Goal: Browse casually: Explore the website without a specific task or goal

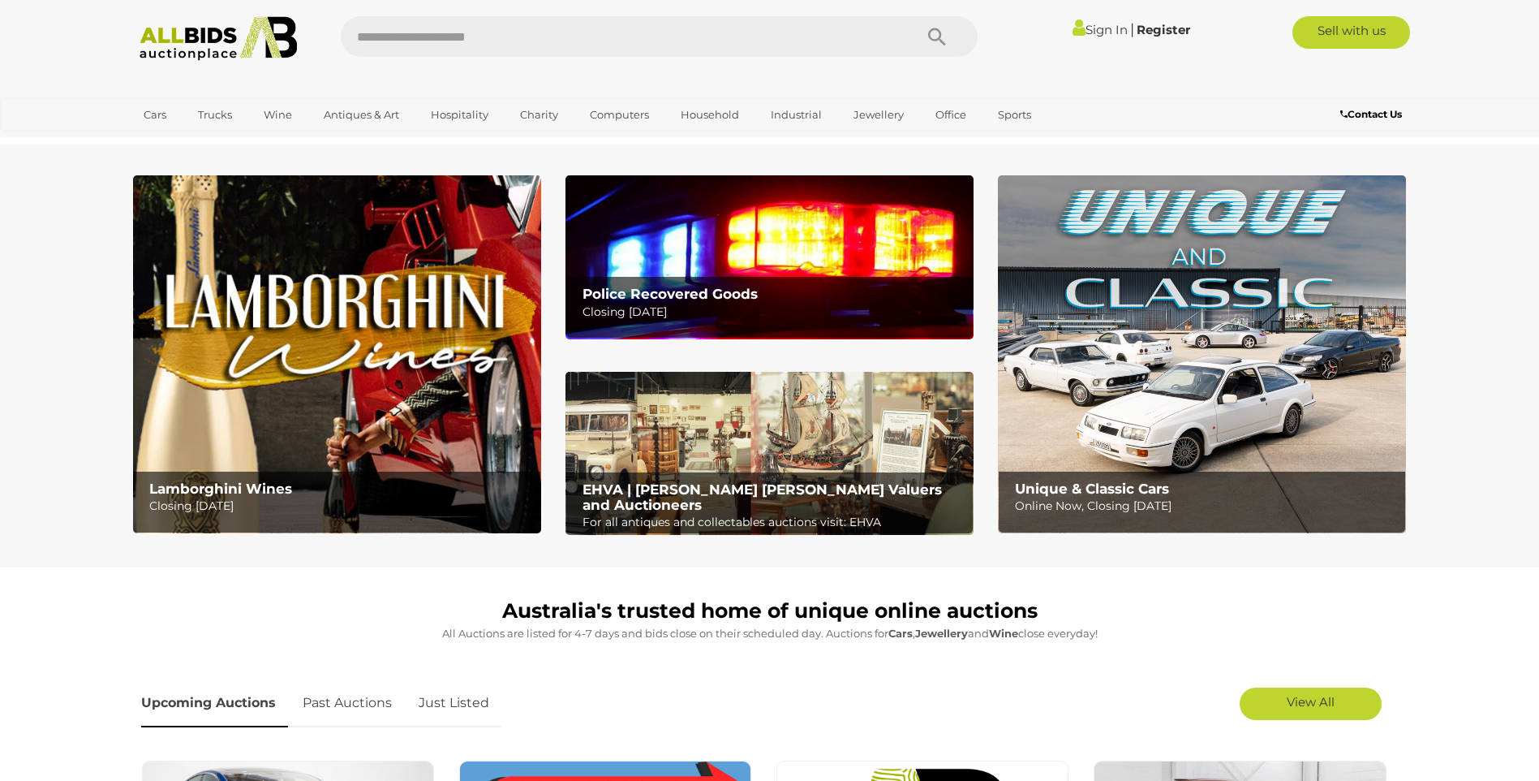
click at [674, 291] on b "Police Recovered Goods" at bounding box center [670, 294] width 175 height 16
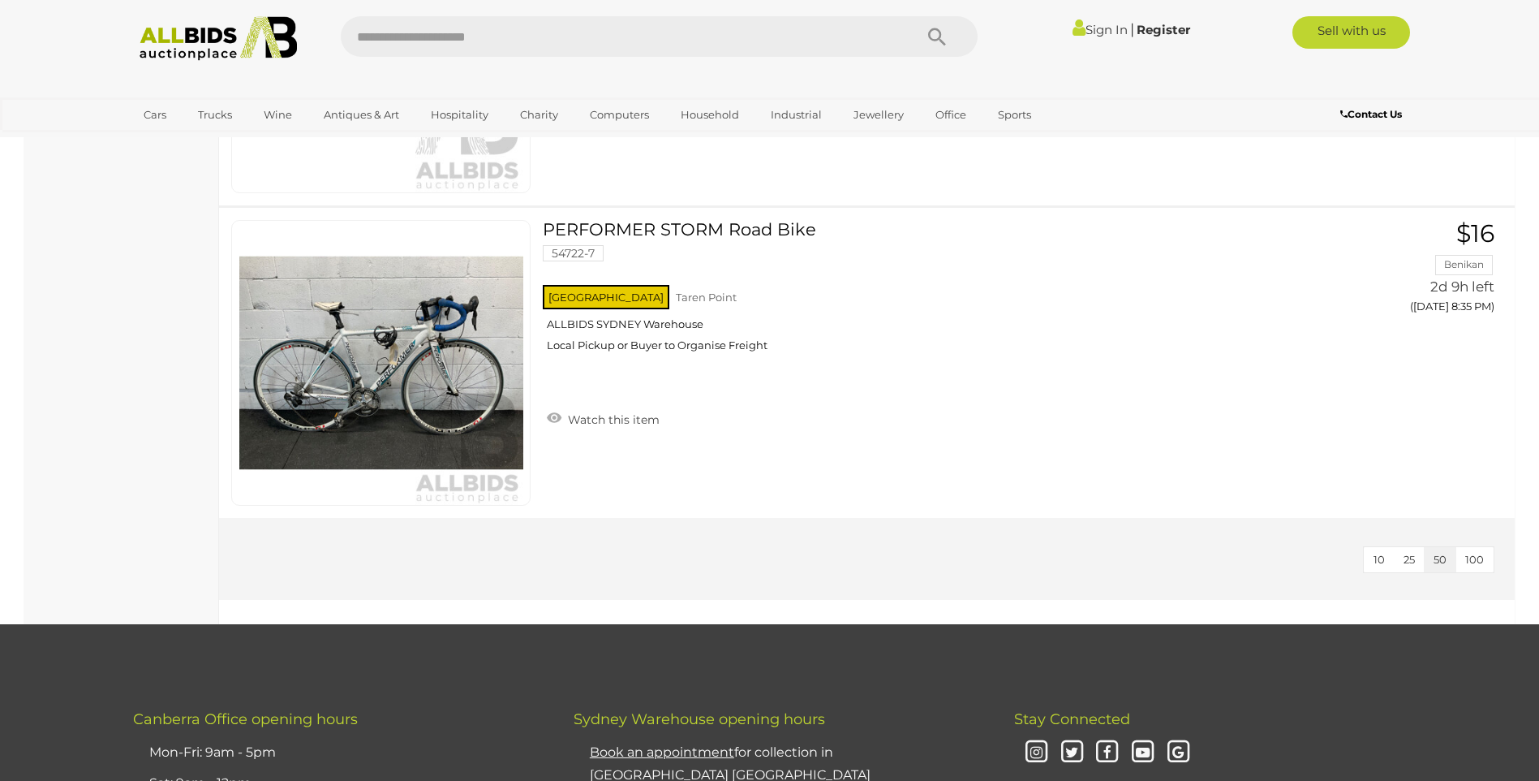
scroll to position [6816, 0]
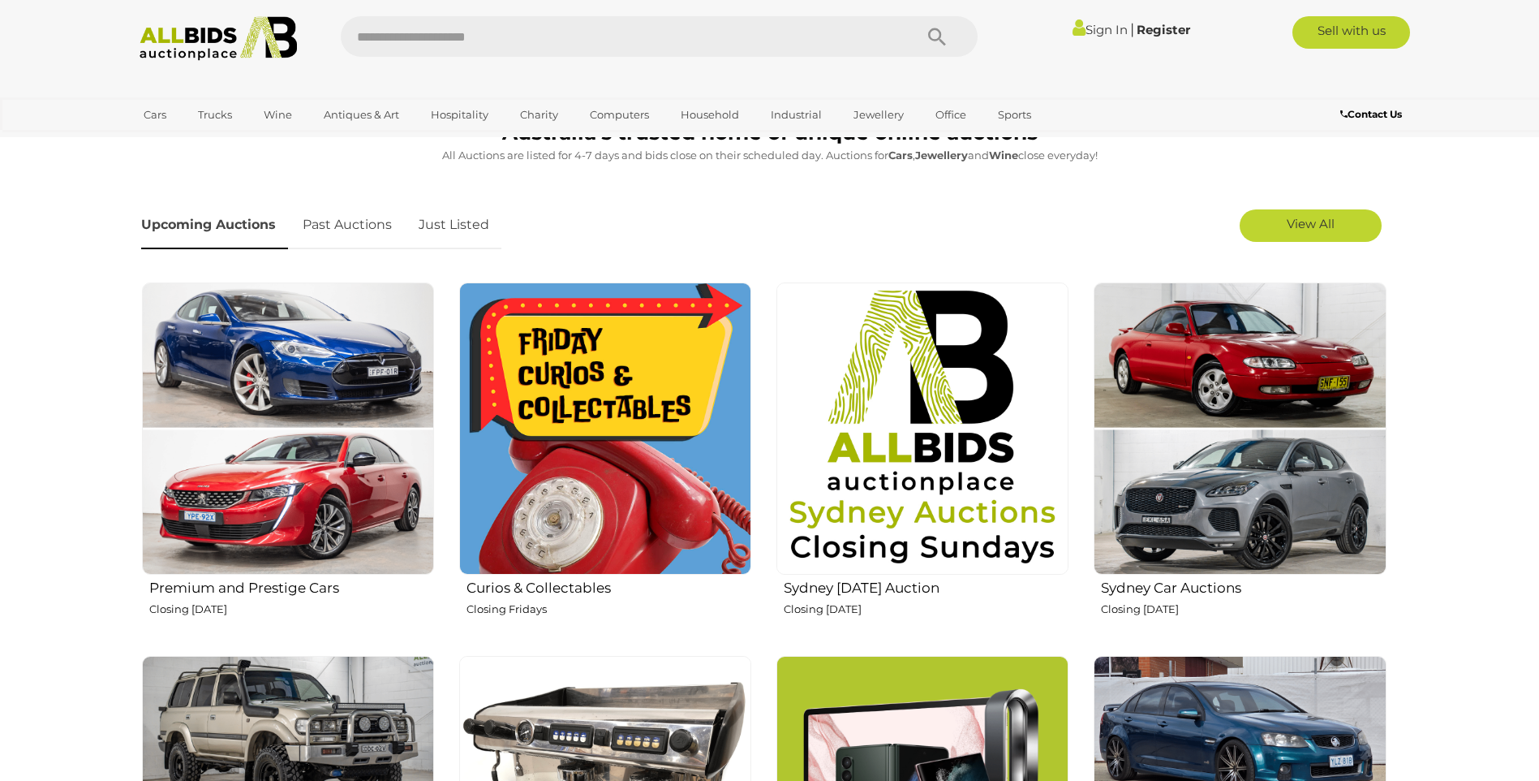
scroll to position [487, 0]
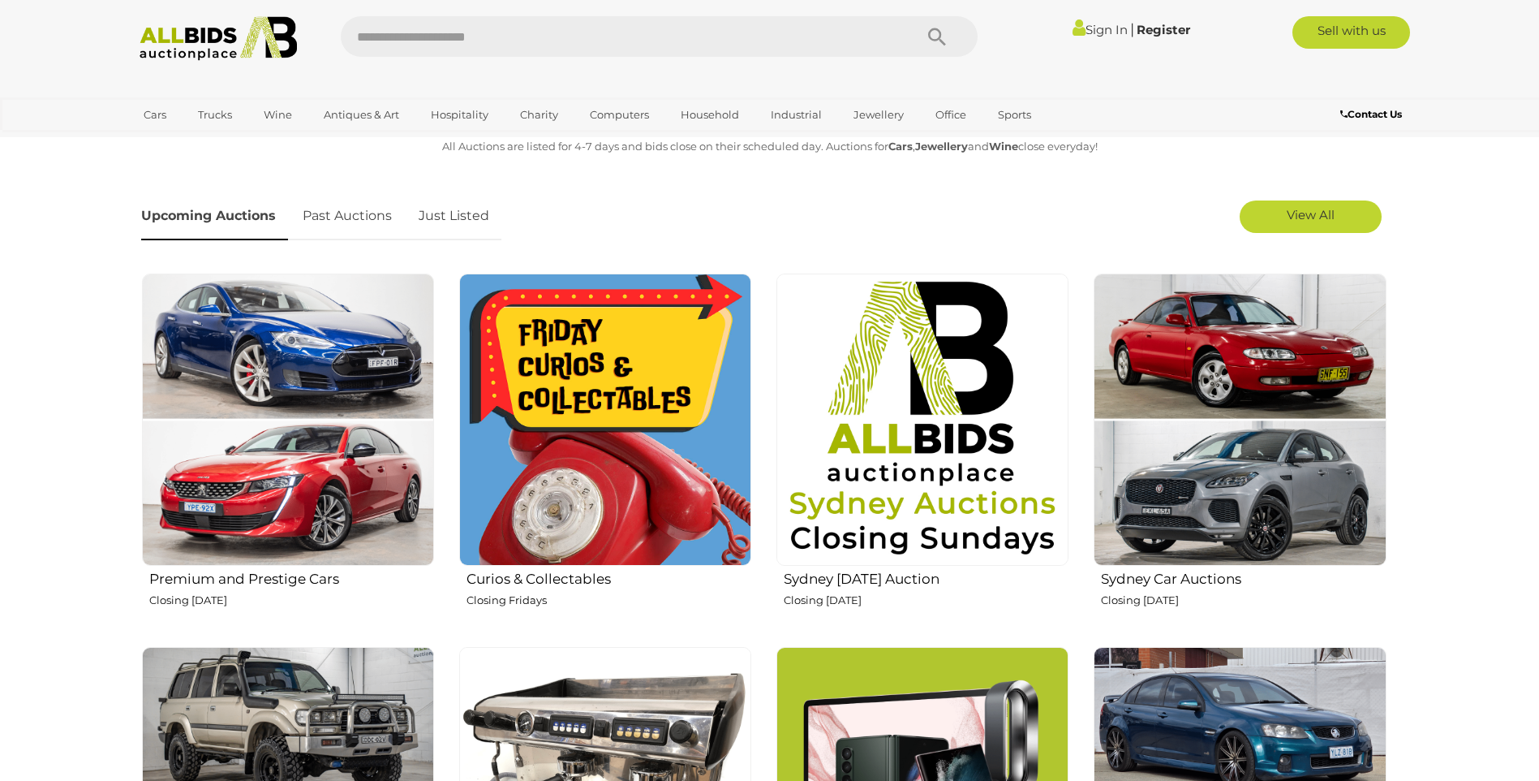
click at [607, 440] on img at bounding box center [605, 419] width 292 height 292
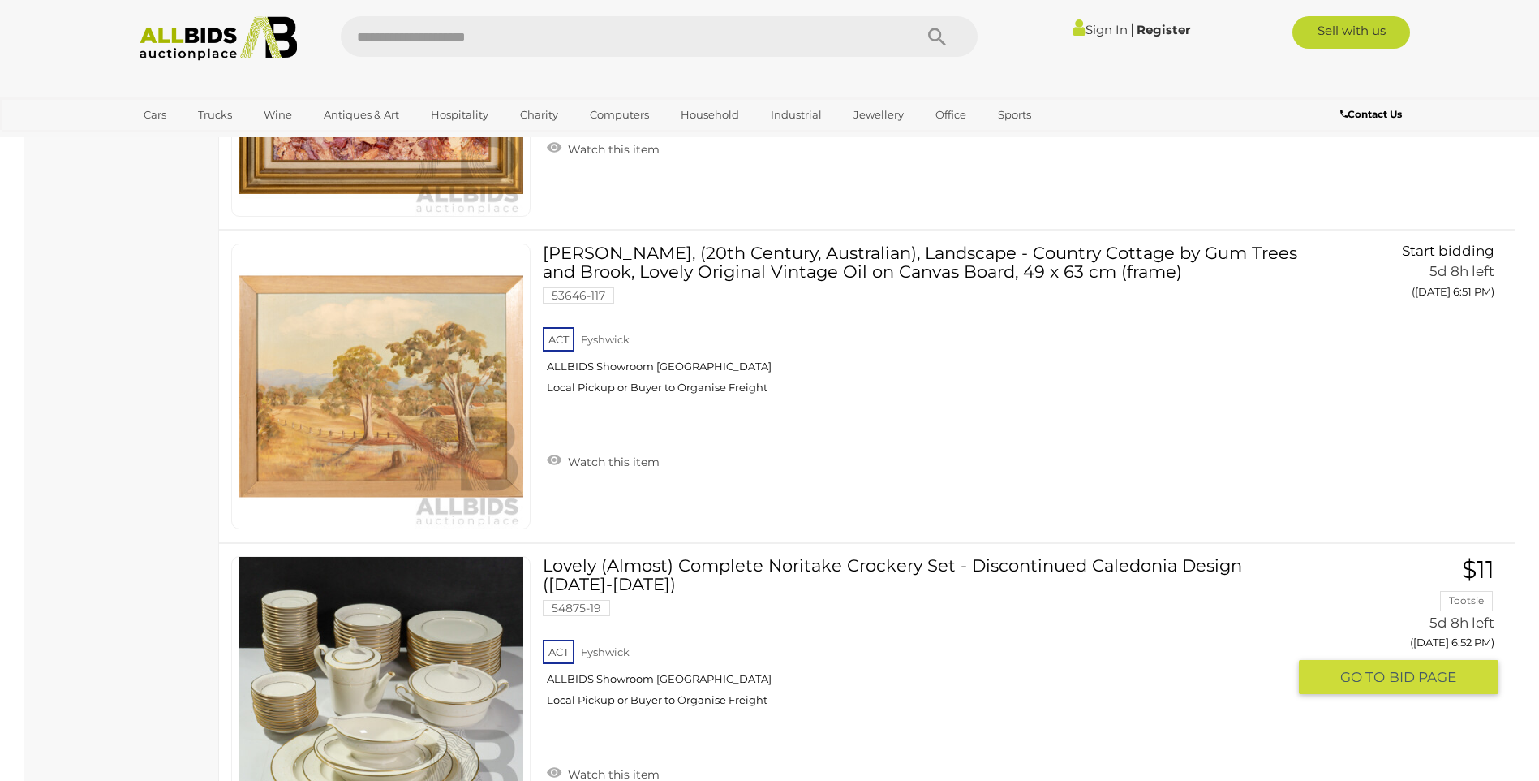
scroll to position [6167, 0]
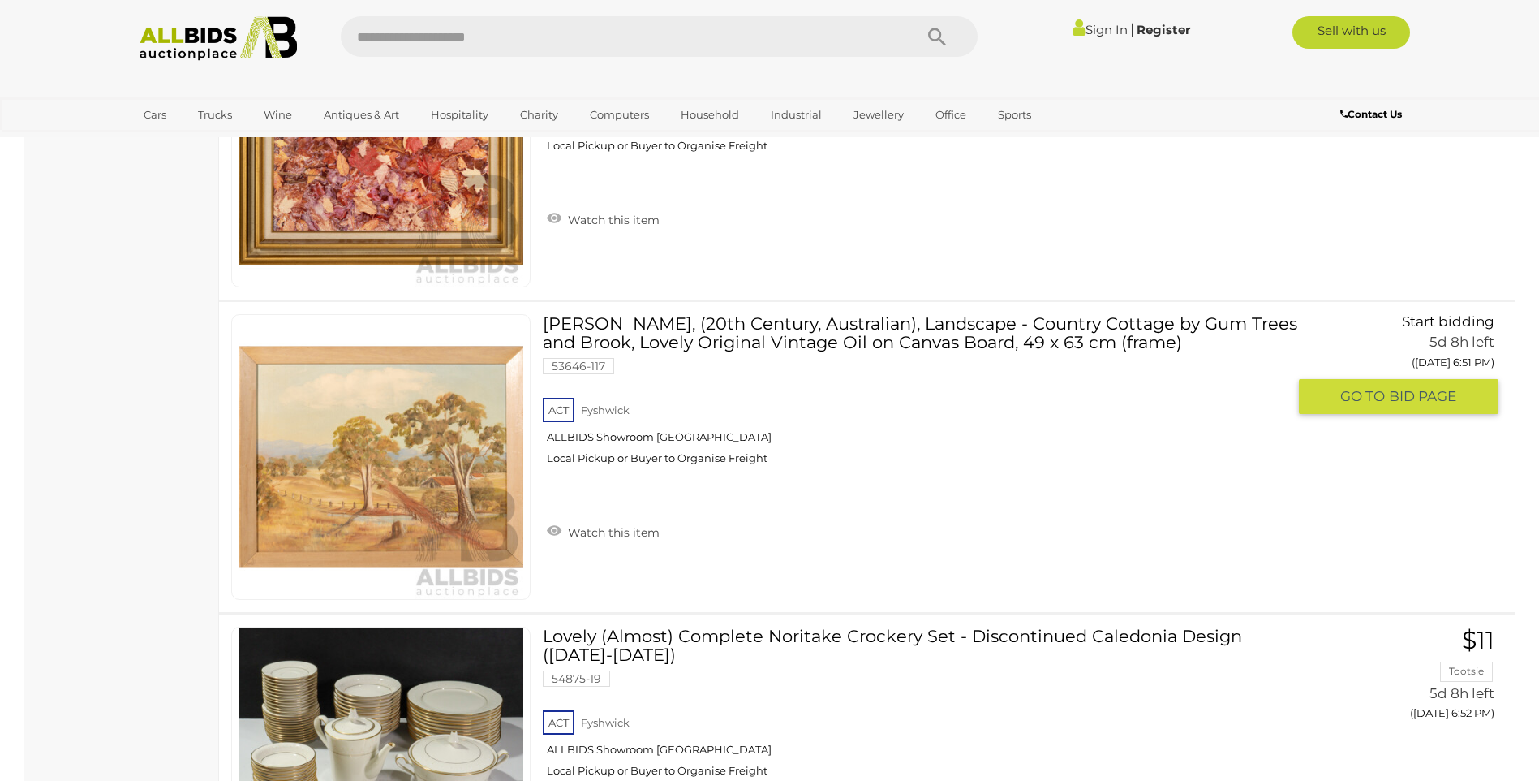
click at [358, 493] on img at bounding box center [381, 457] width 284 height 284
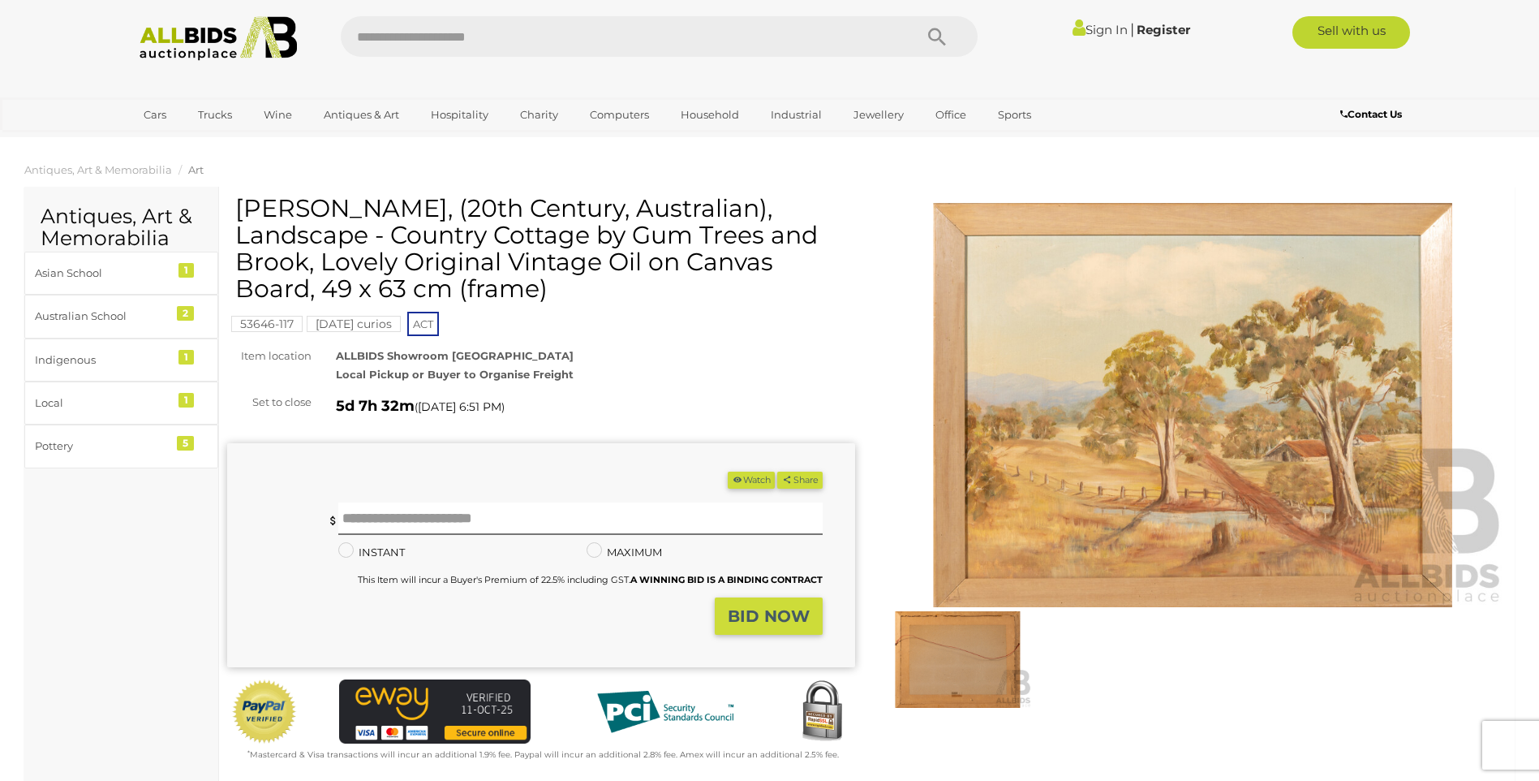
click at [1106, 435] on img at bounding box center [1194, 405] width 628 height 405
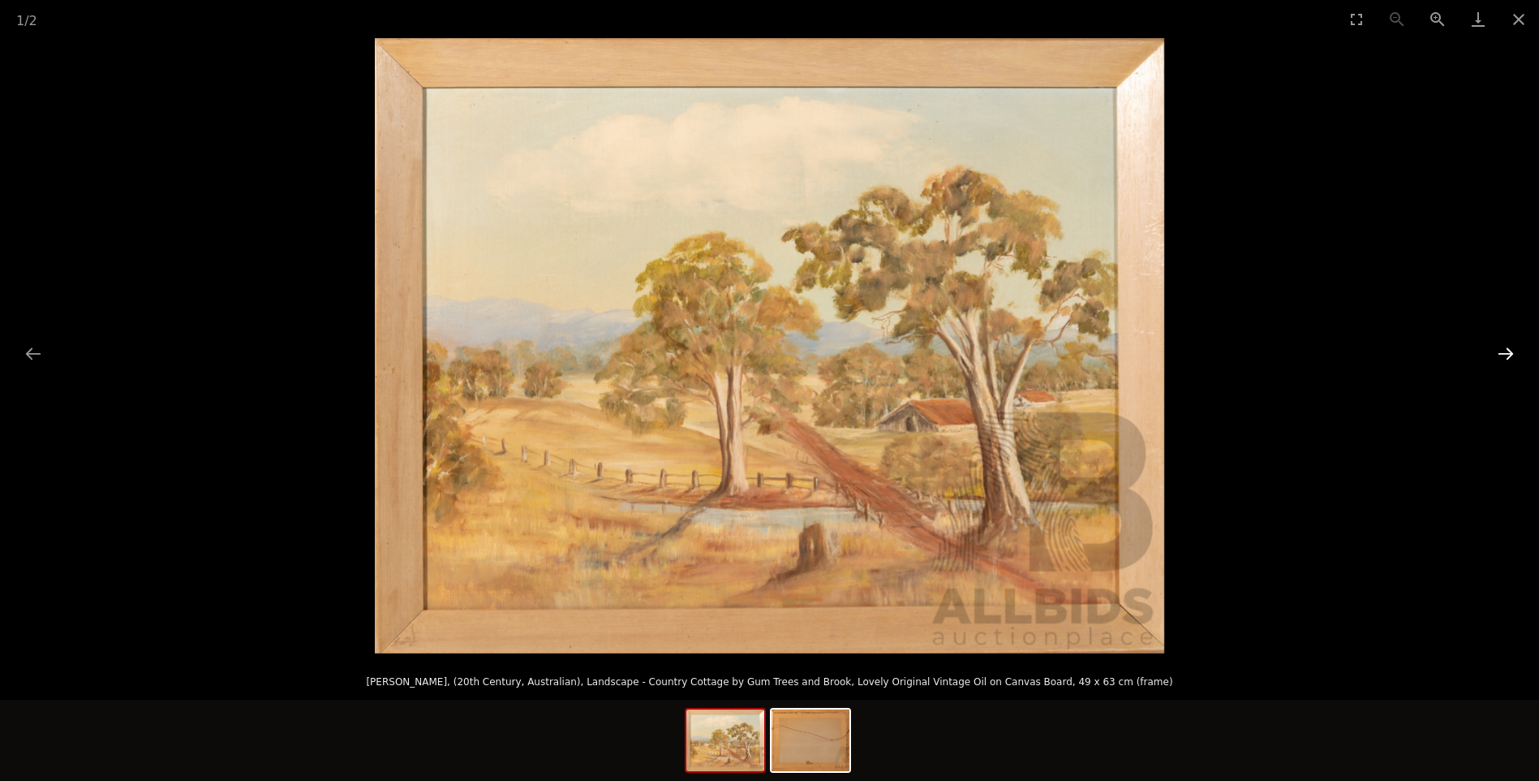
click at [1515, 348] on button "Next slide" at bounding box center [1506, 354] width 34 height 32
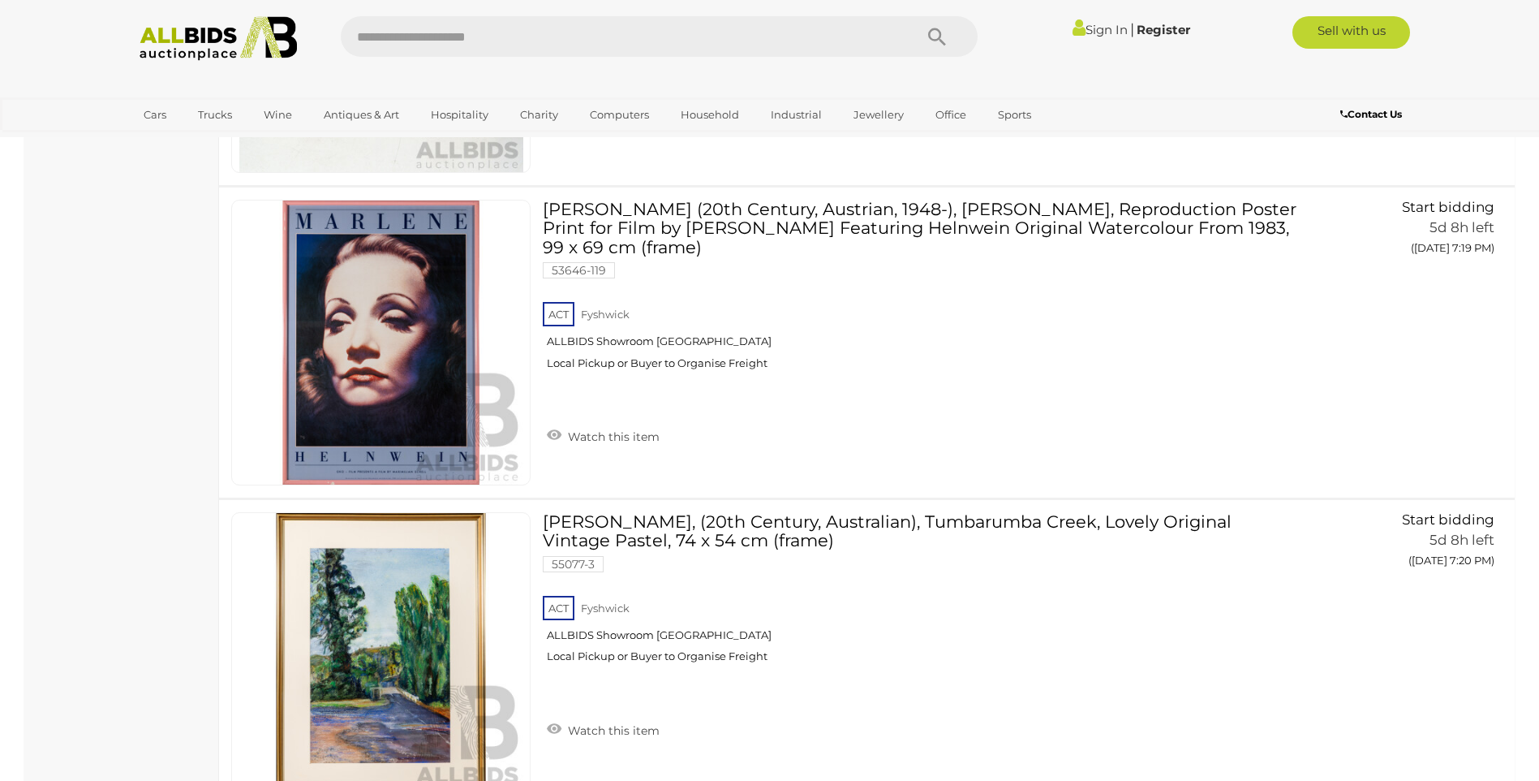
scroll to position [15229, 0]
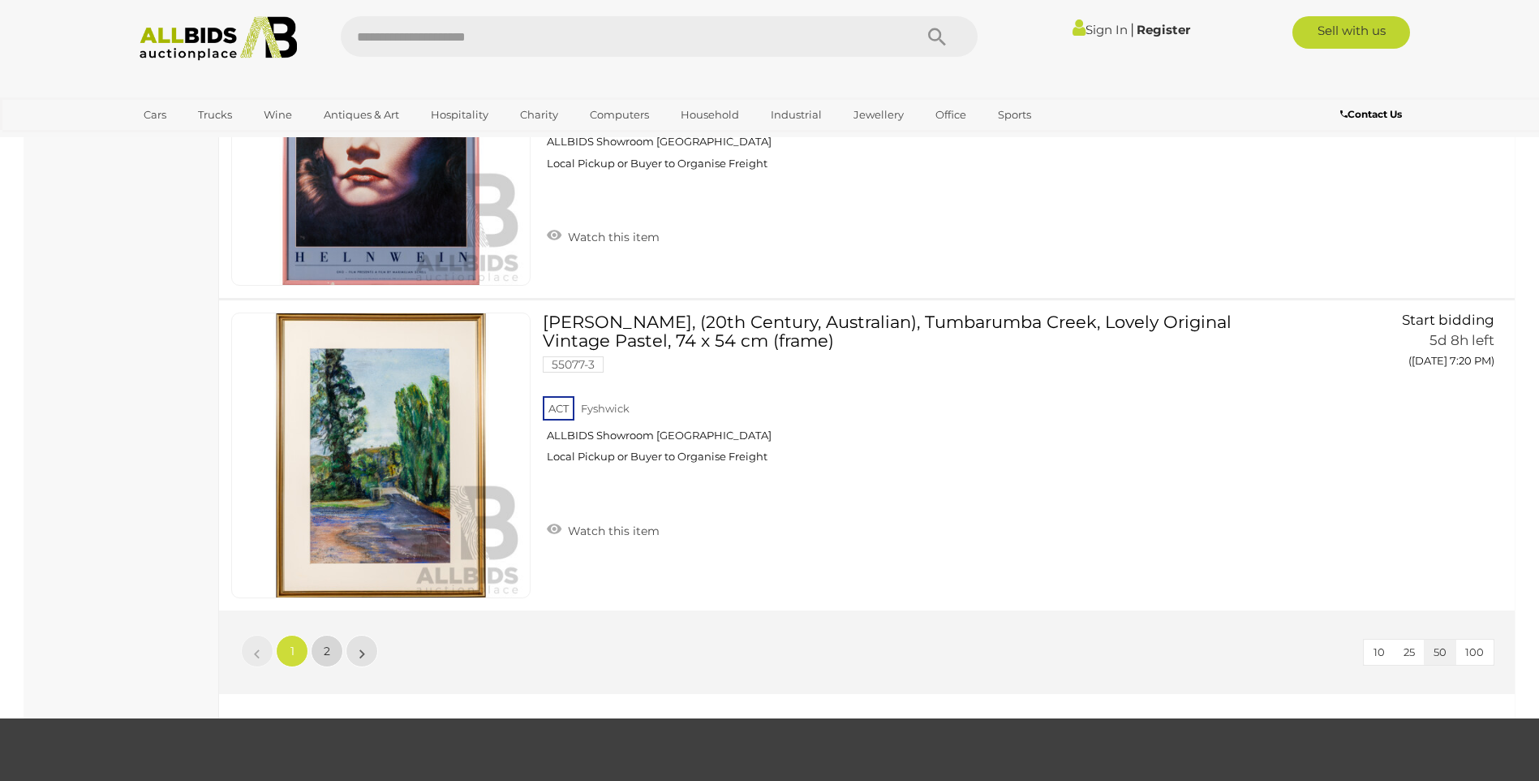
click at [328, 652] on span "2" at bounding box center [327, 650] width 6 height 15
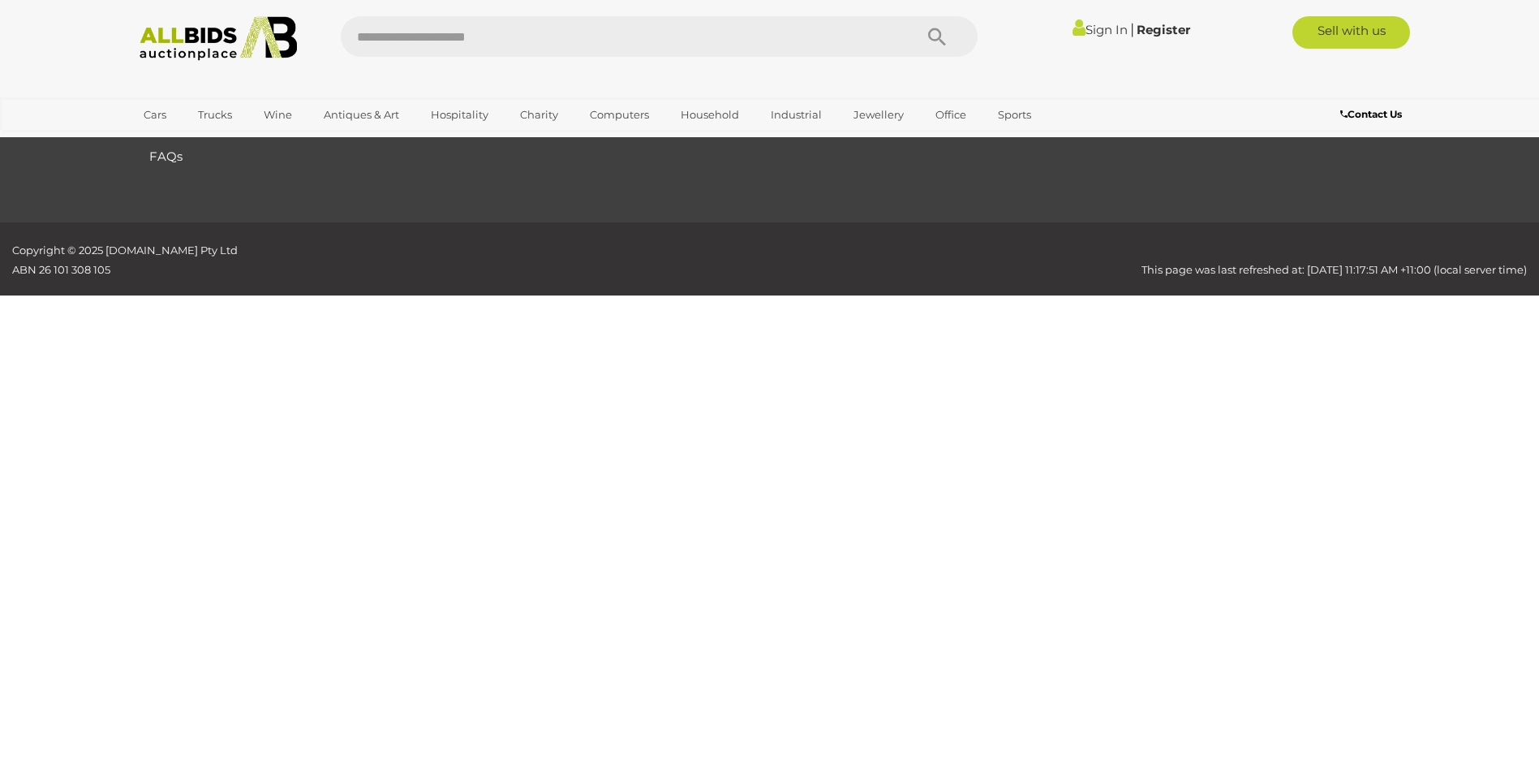
scroll to position [56, 0]
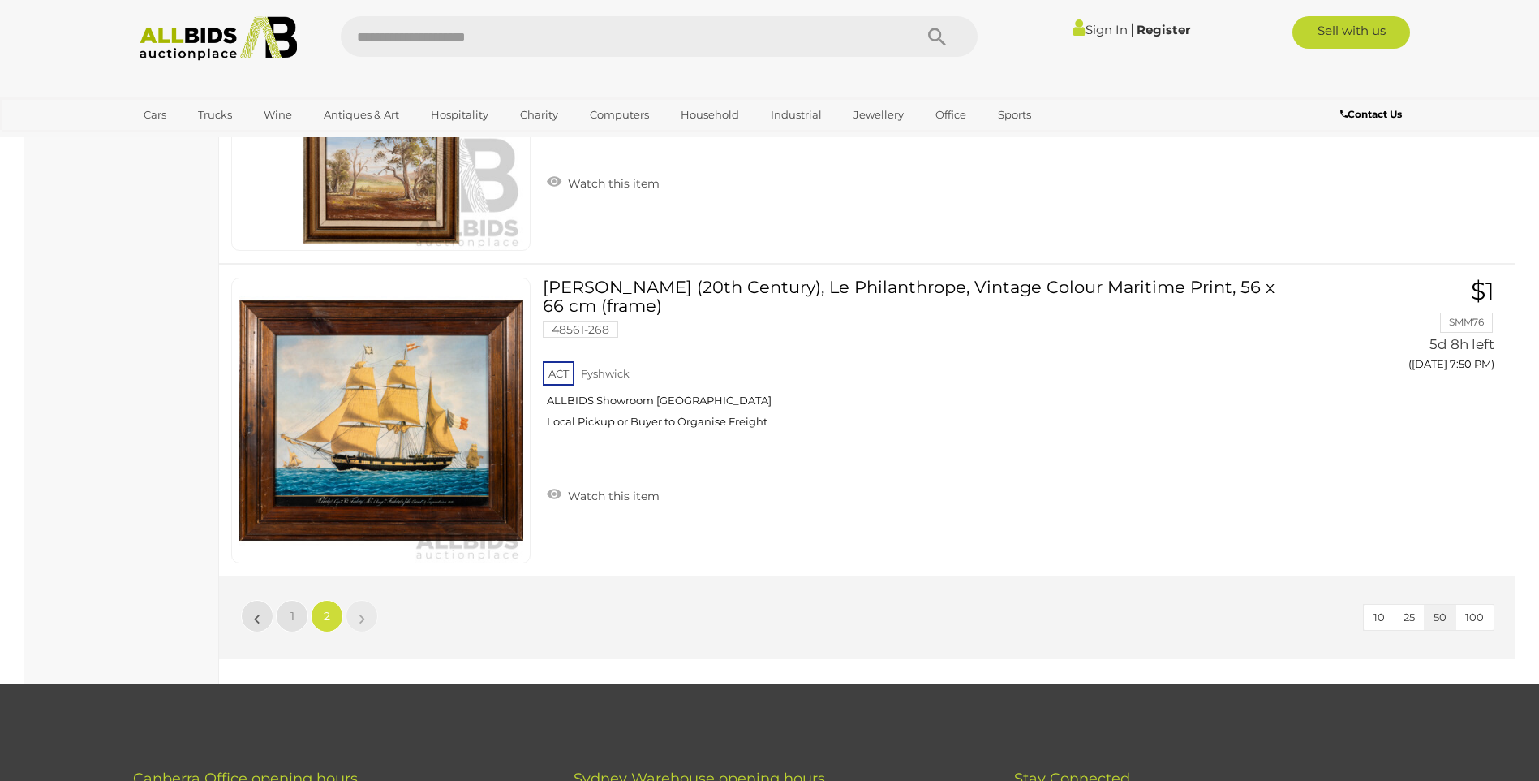
scroll to position [9063, 0]
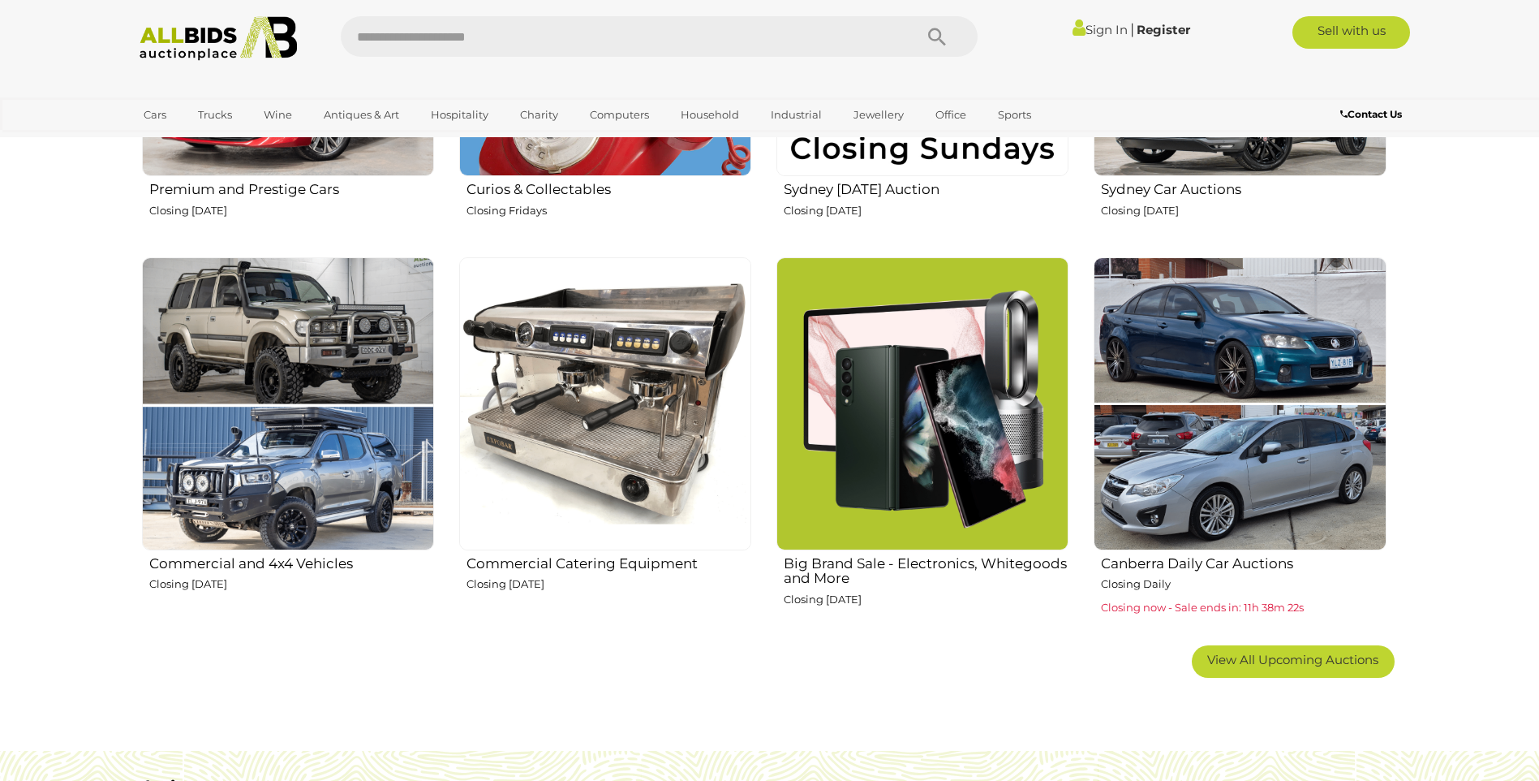
scroll to position [893, 0]
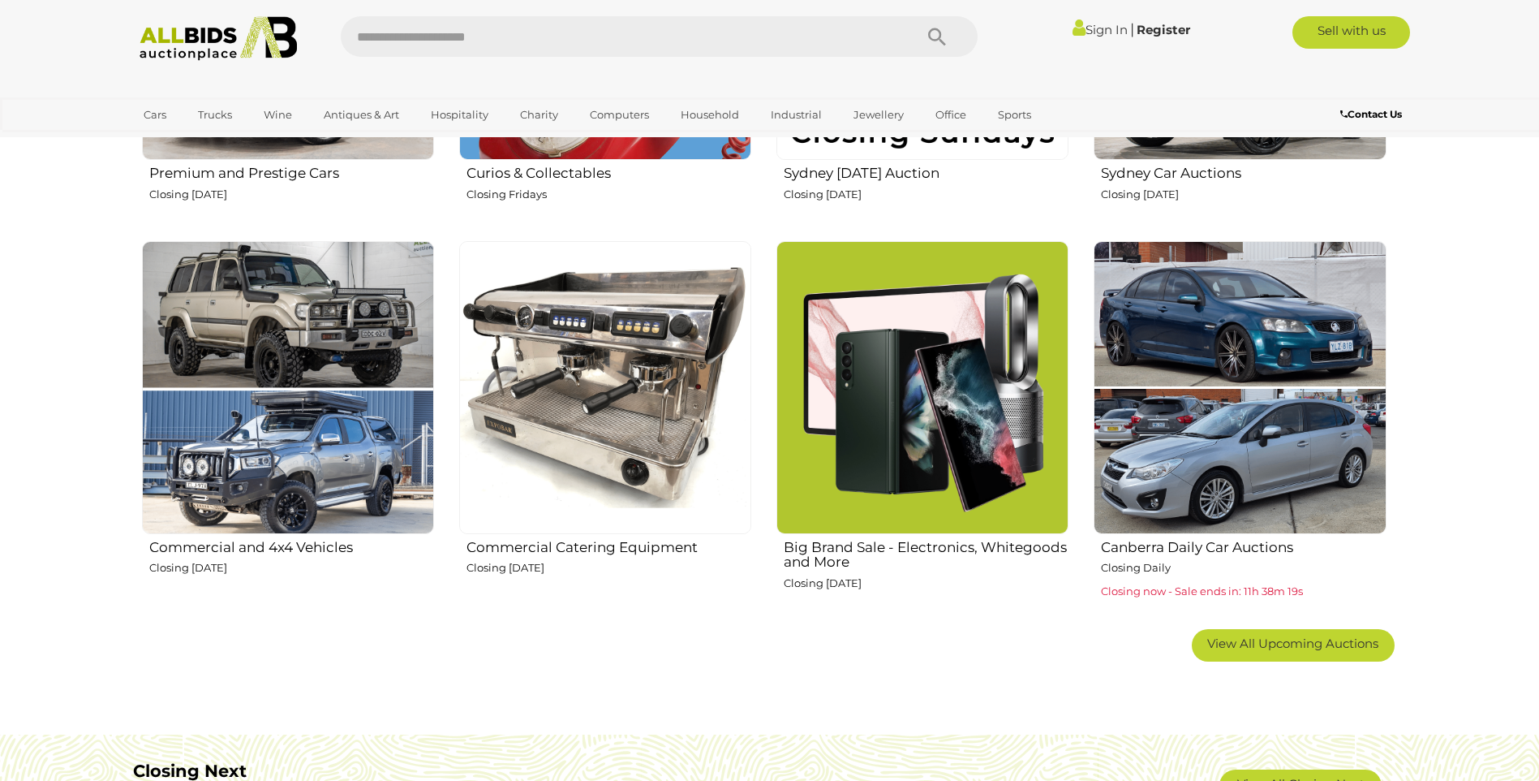
click at [291, 301] on img at bounding box center [288, 387] width 292 height 292
click at [977, 381] on img at bounding box center [923, 387] width 292 height 292
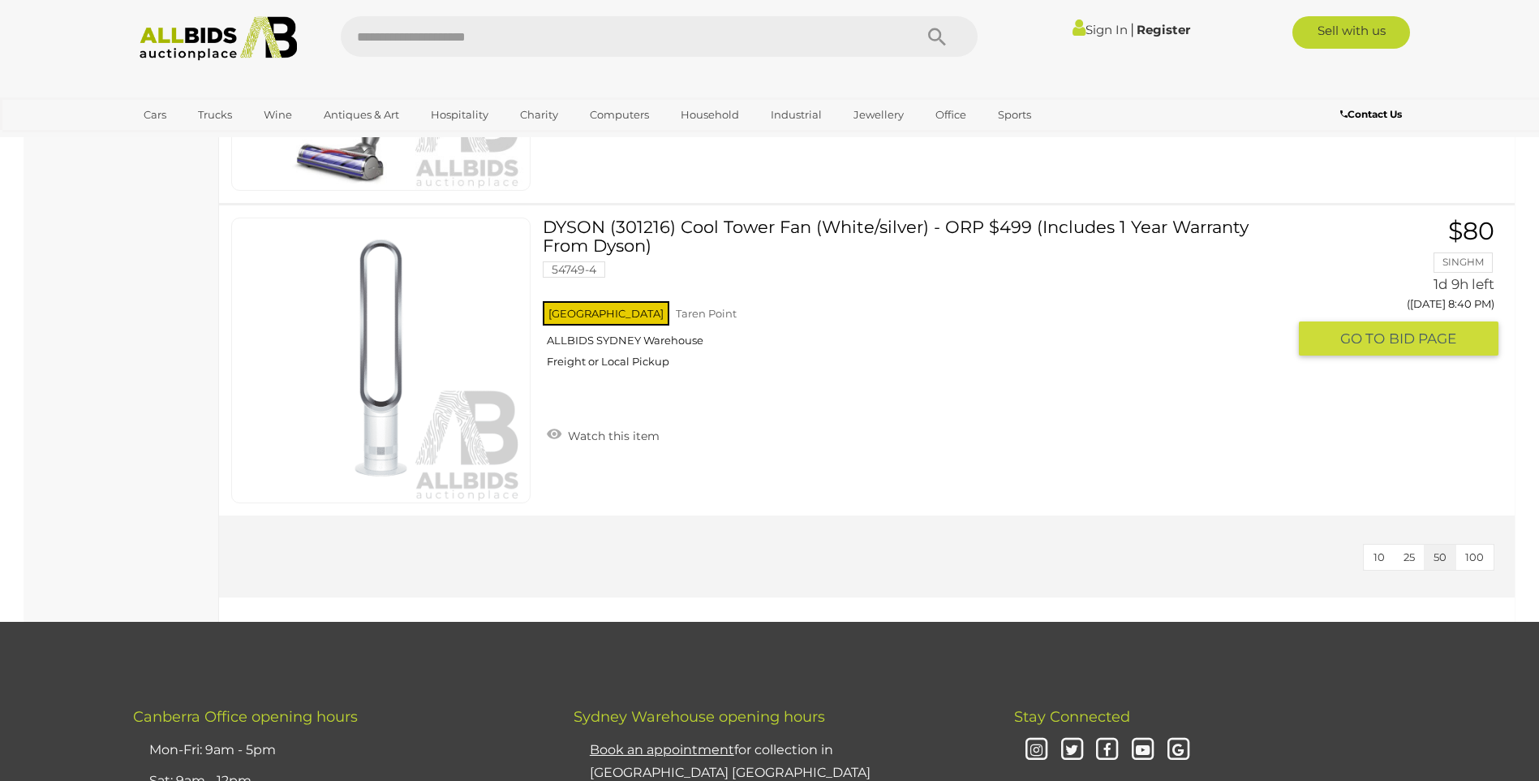
scroll to position [3814, 0]
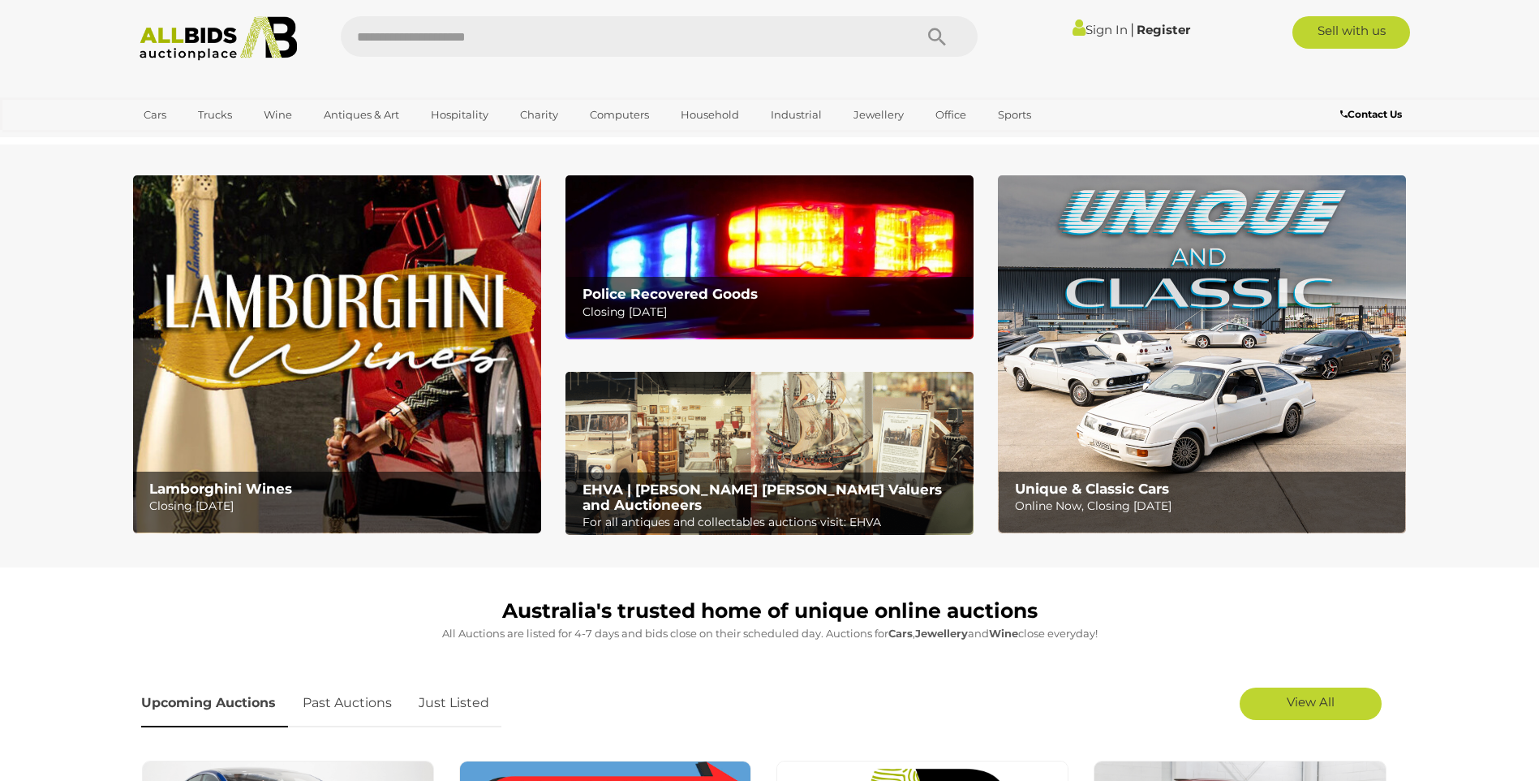
scroll to position [893, 0]
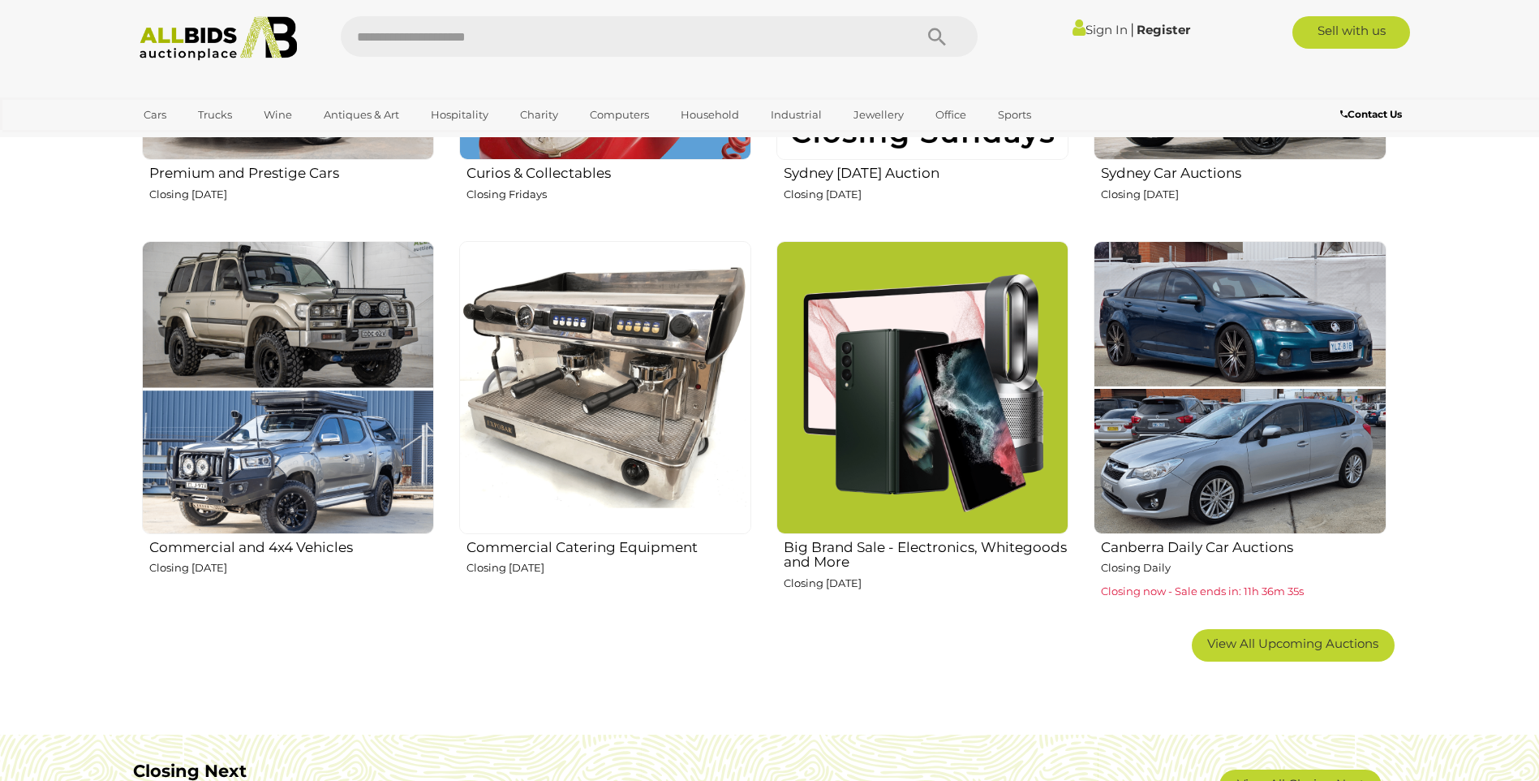
click at [1207, 331] on img at bounding box center [1240, 387] width 292 height 292
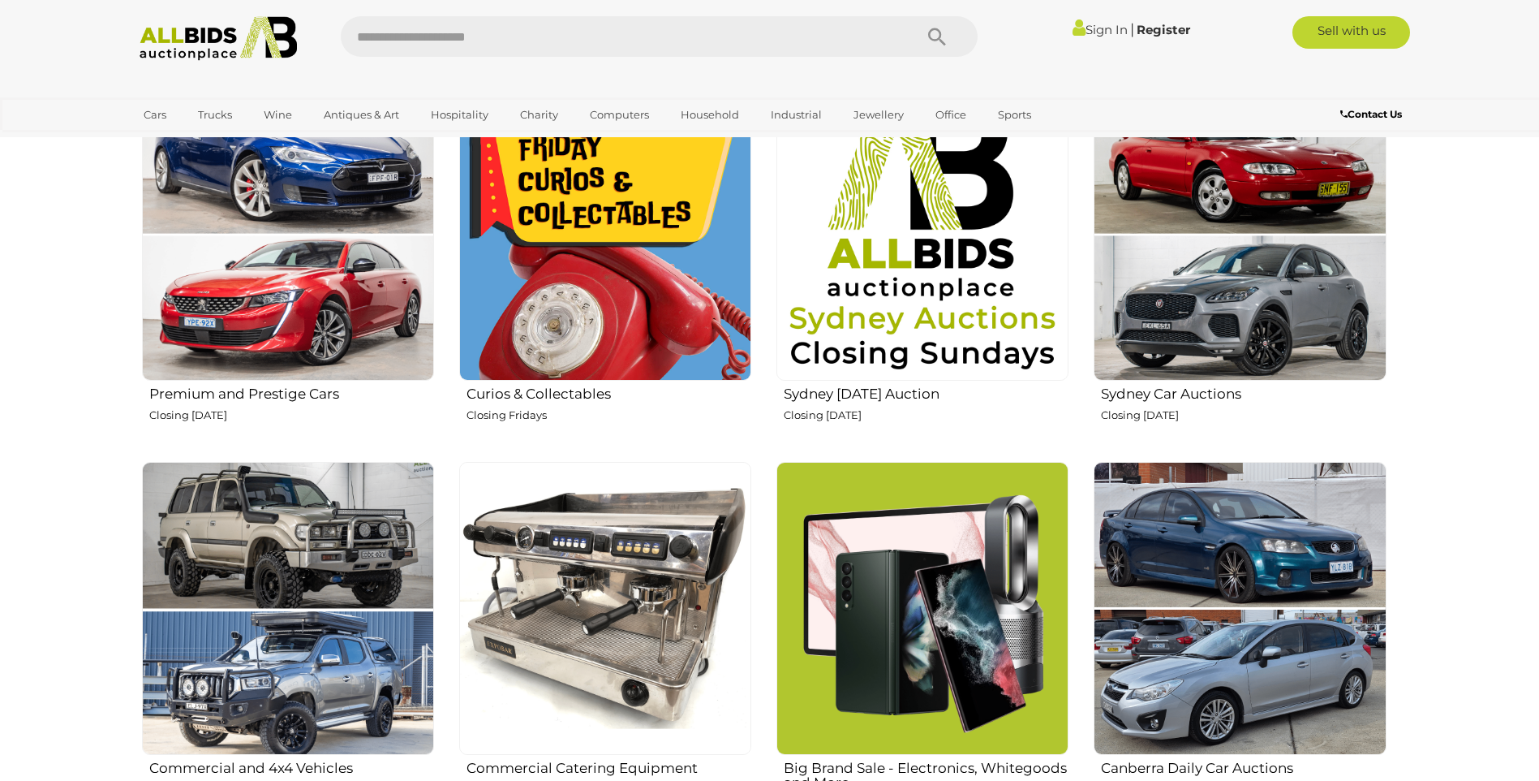
scroll to position [649, 0]
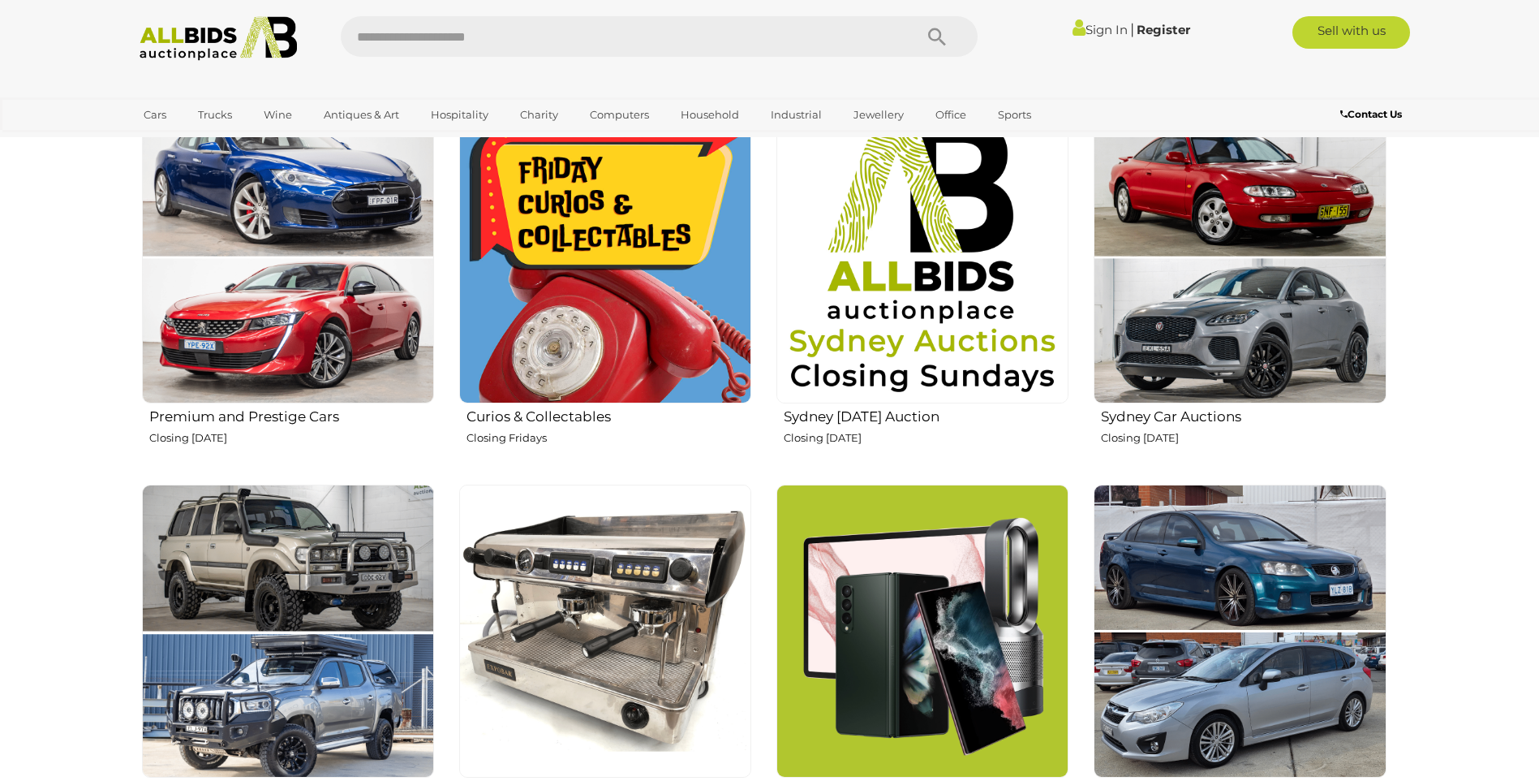
click at [1231, 262] on img at bounding box center [1240, 257] width 292 height 292
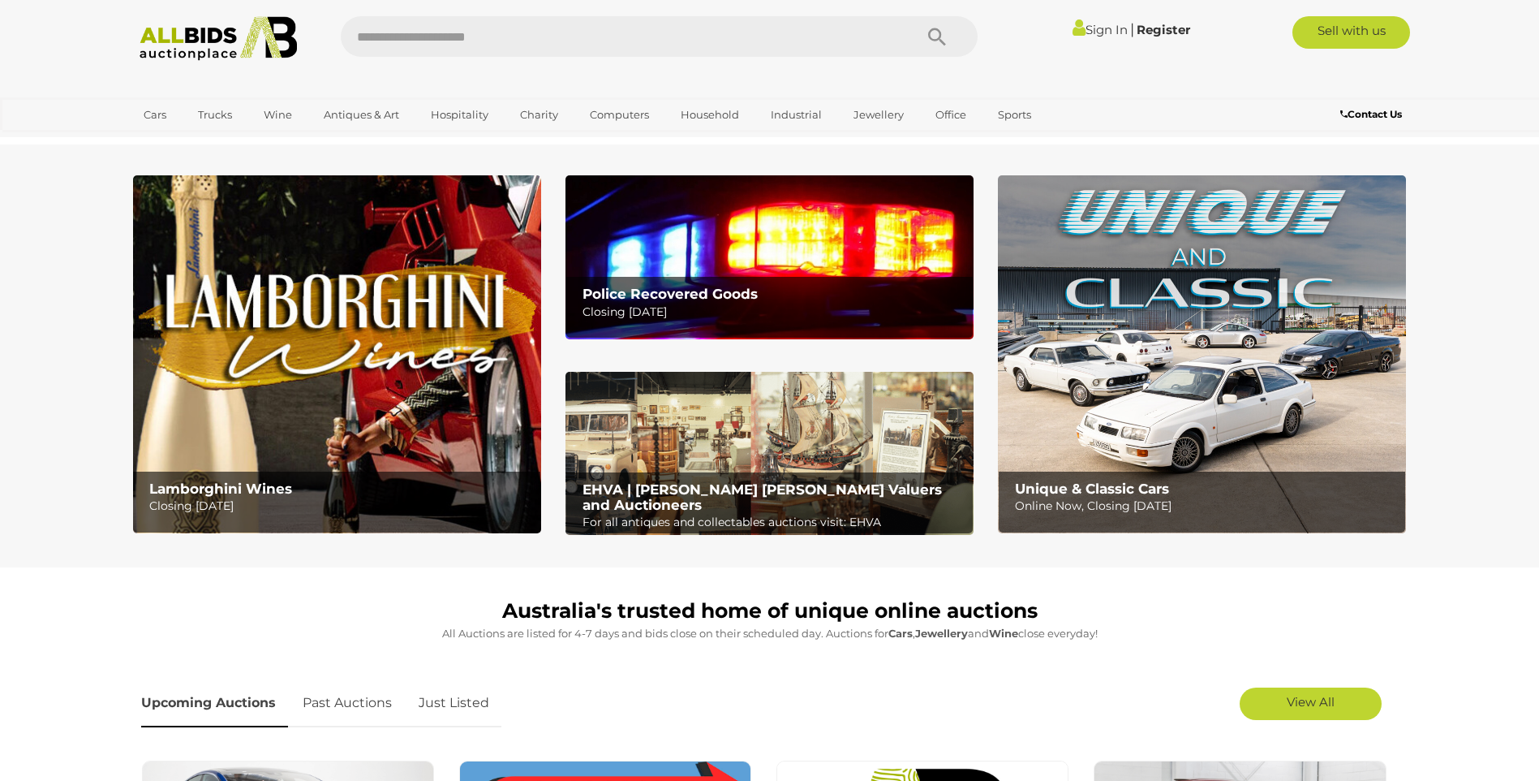
scroll to position [649, 0]
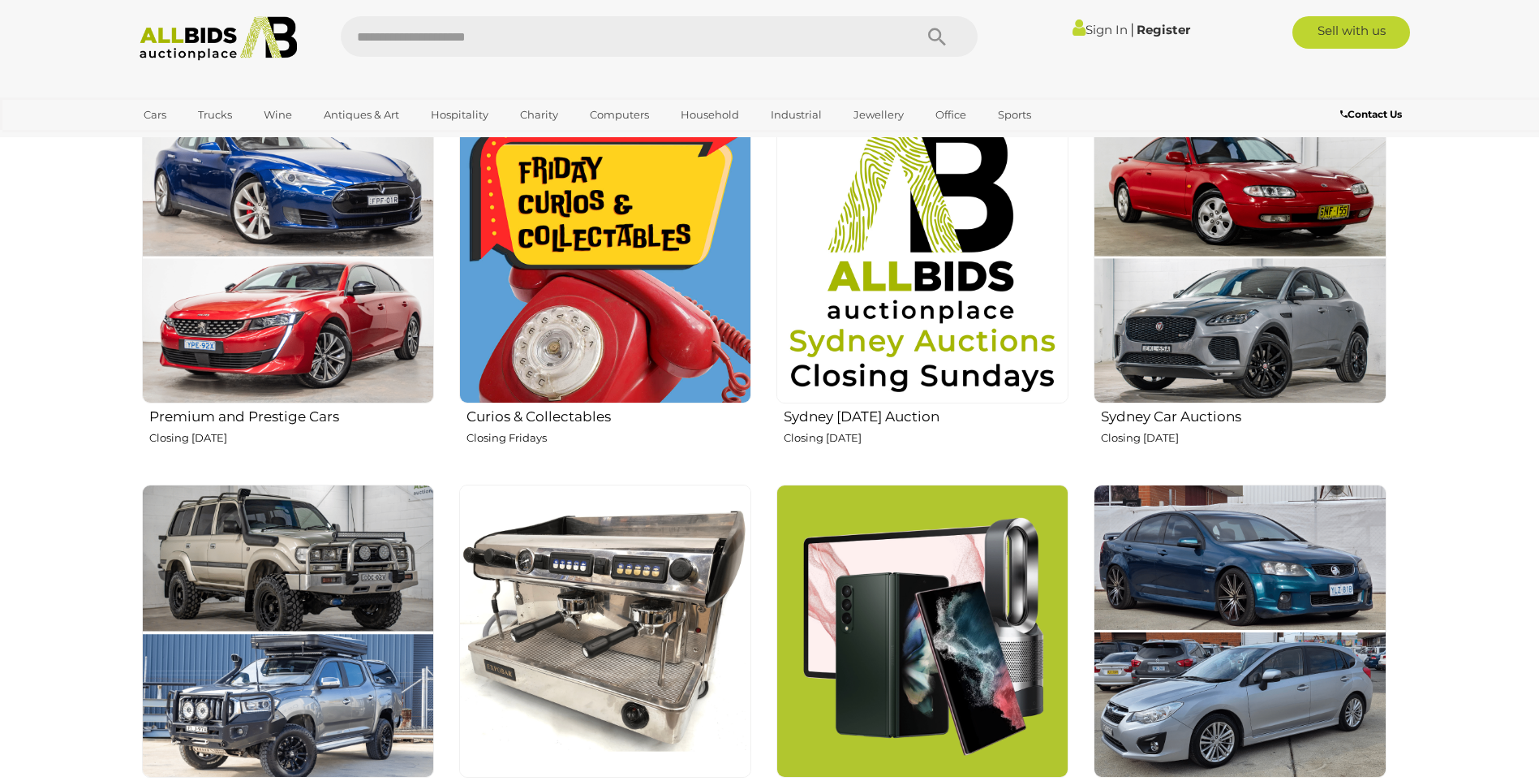
click at [227, 265] on img at bounding box center [288, 257] width 292 height 292
click at [931, 268] on img at bounding box center [923, 257] width 292 height 292
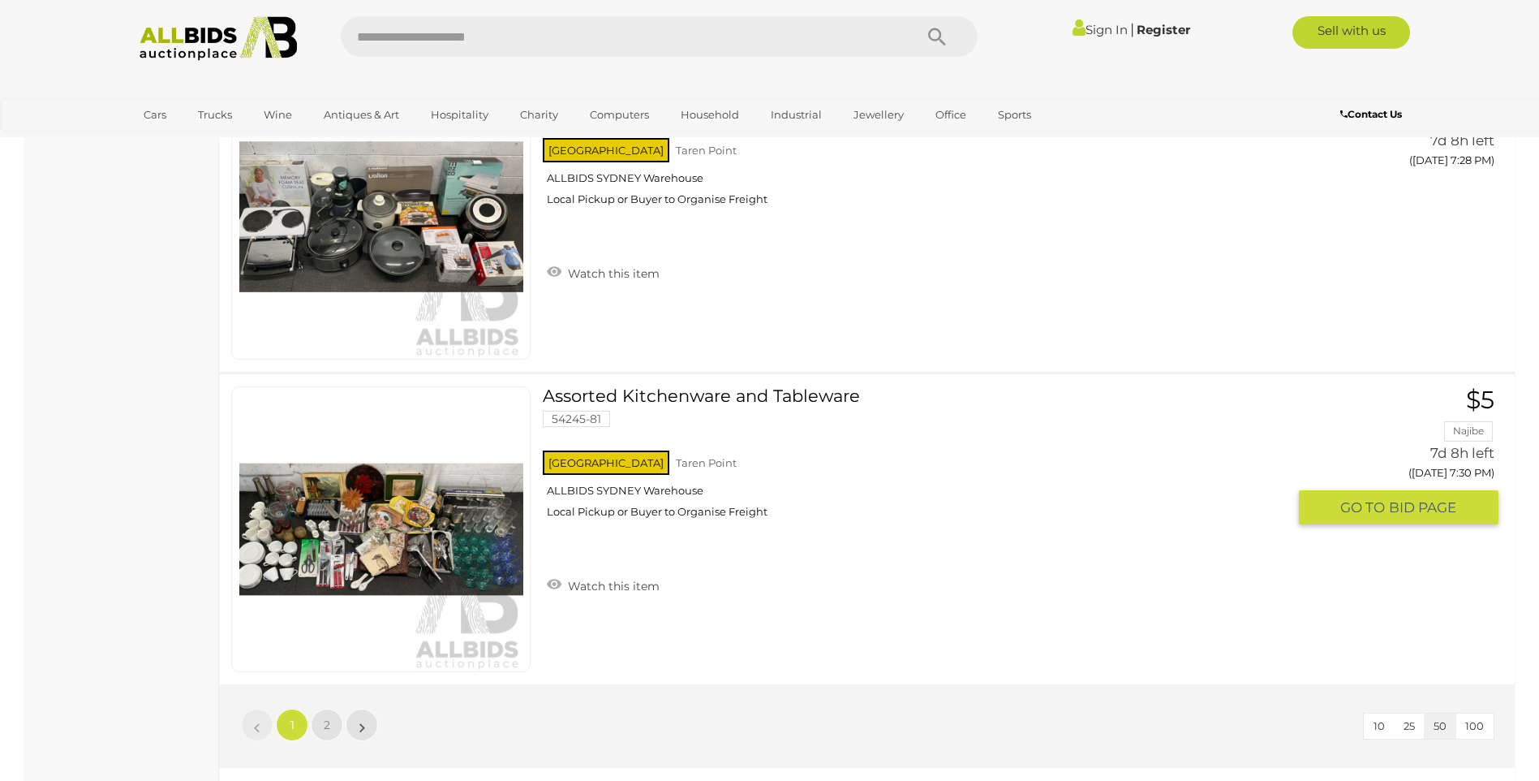
scroll to position [15174, 0]
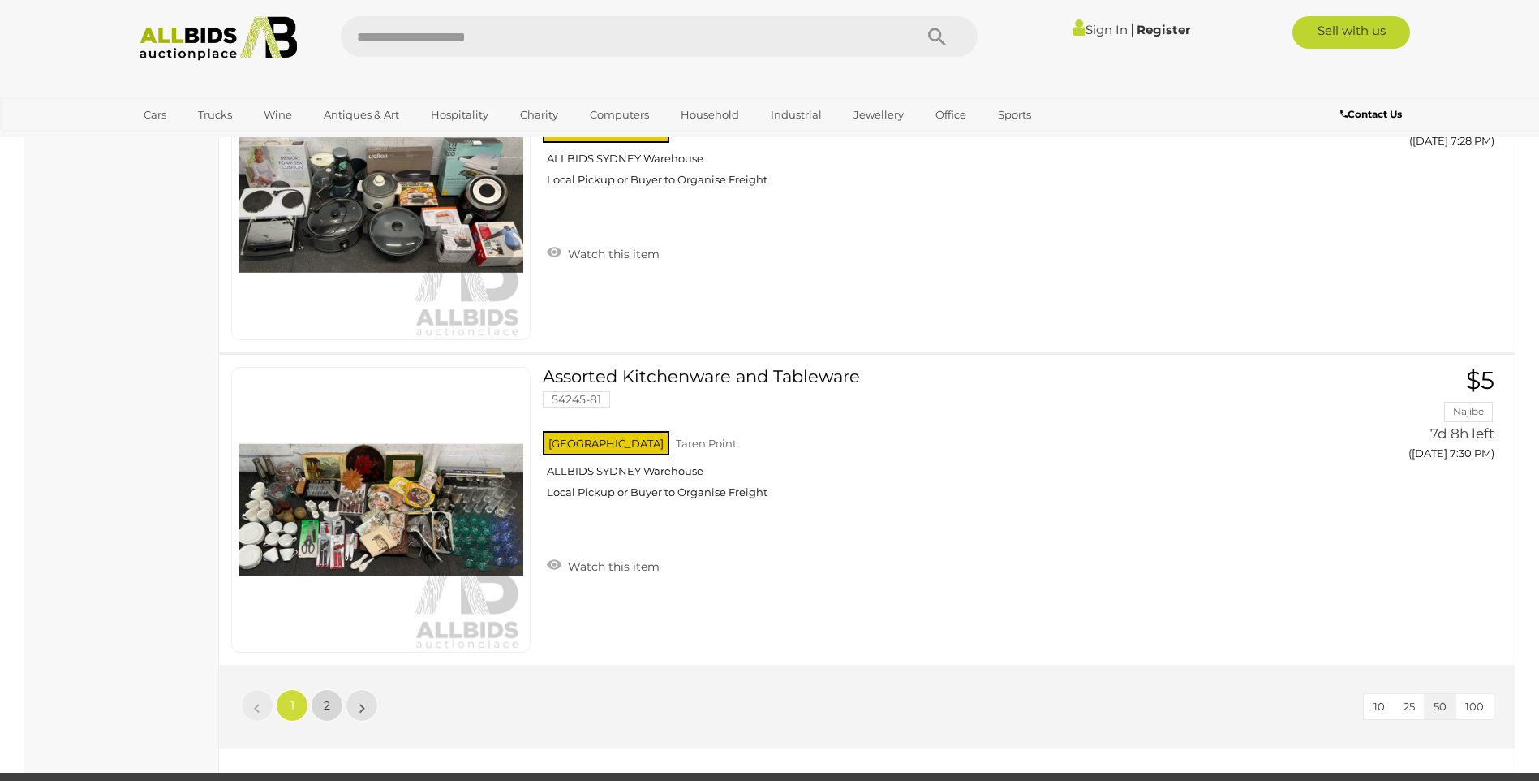
click at [328, 707] on span "2" at bounding box center [327, 705] width 6 height 15
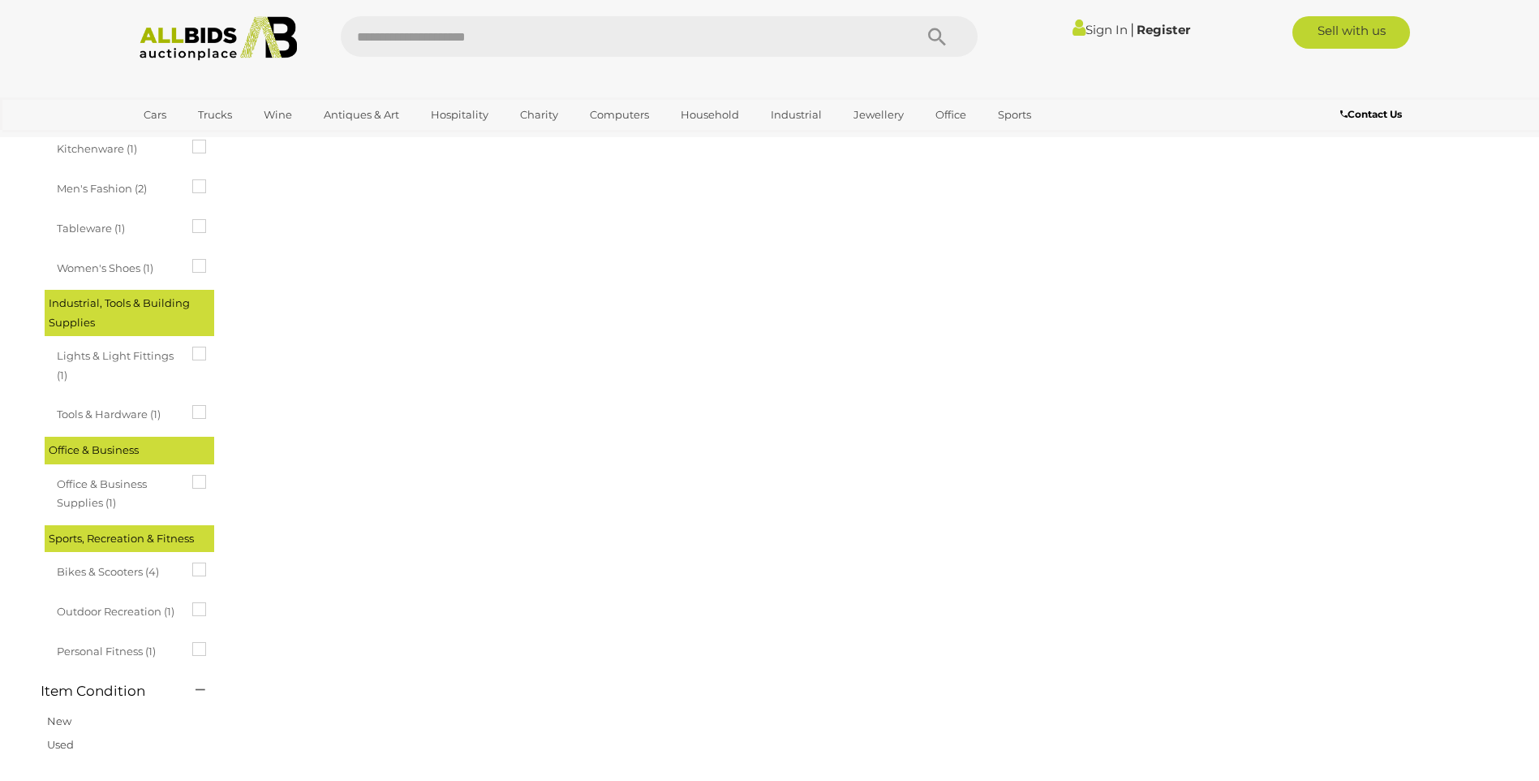
scroll to position [56, 0]
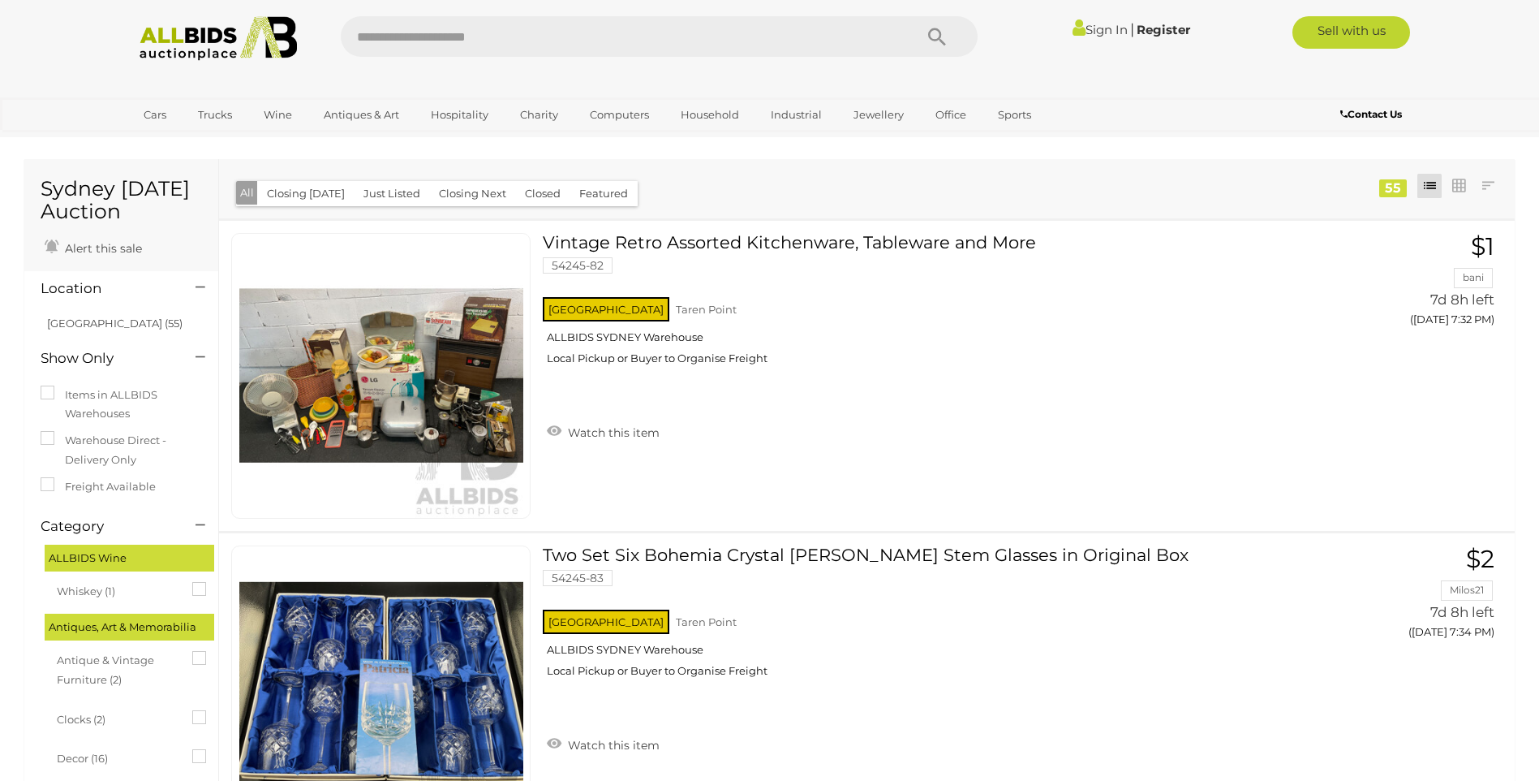
scroll to position [56, 0]
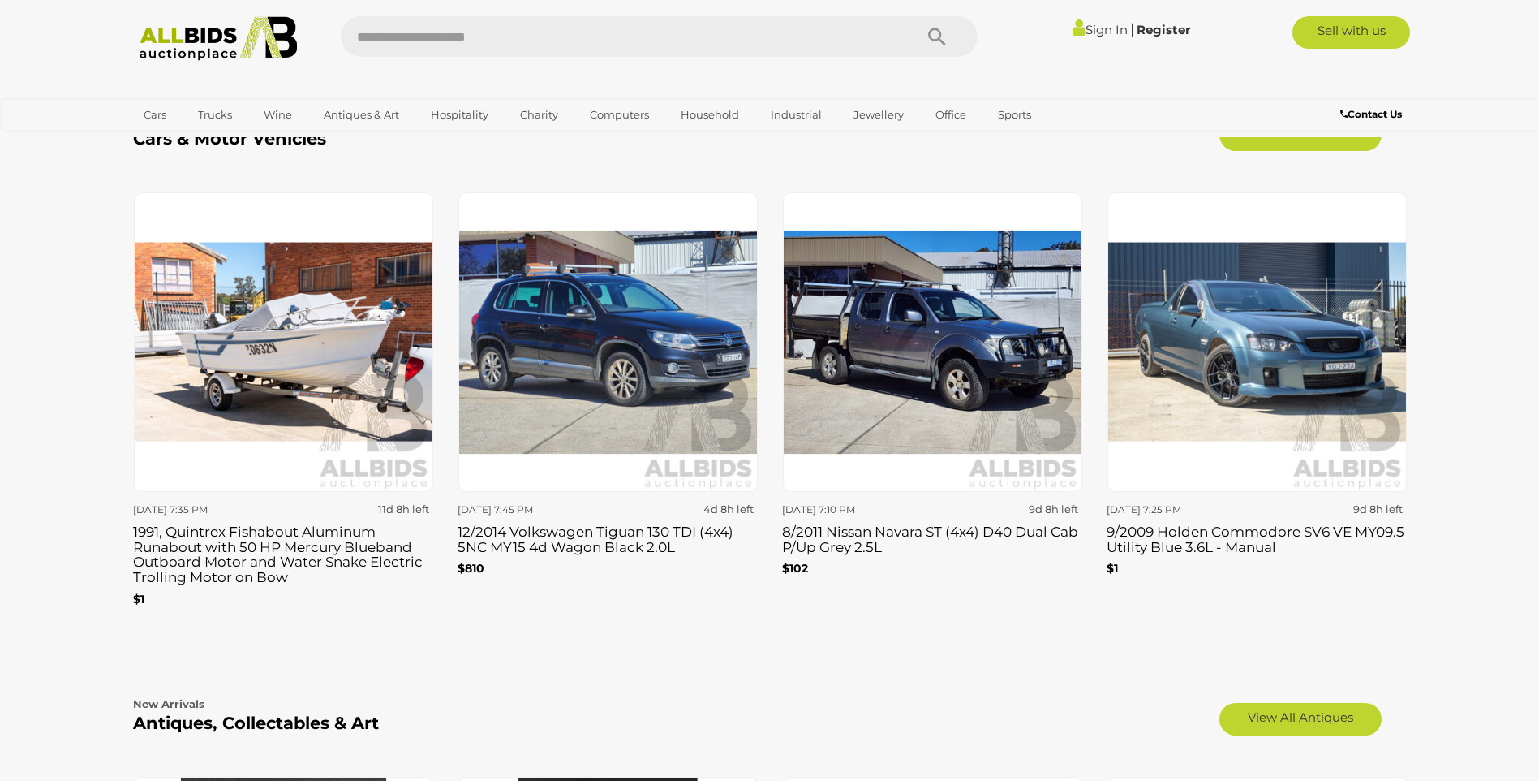
scroll to position [2191, 0]
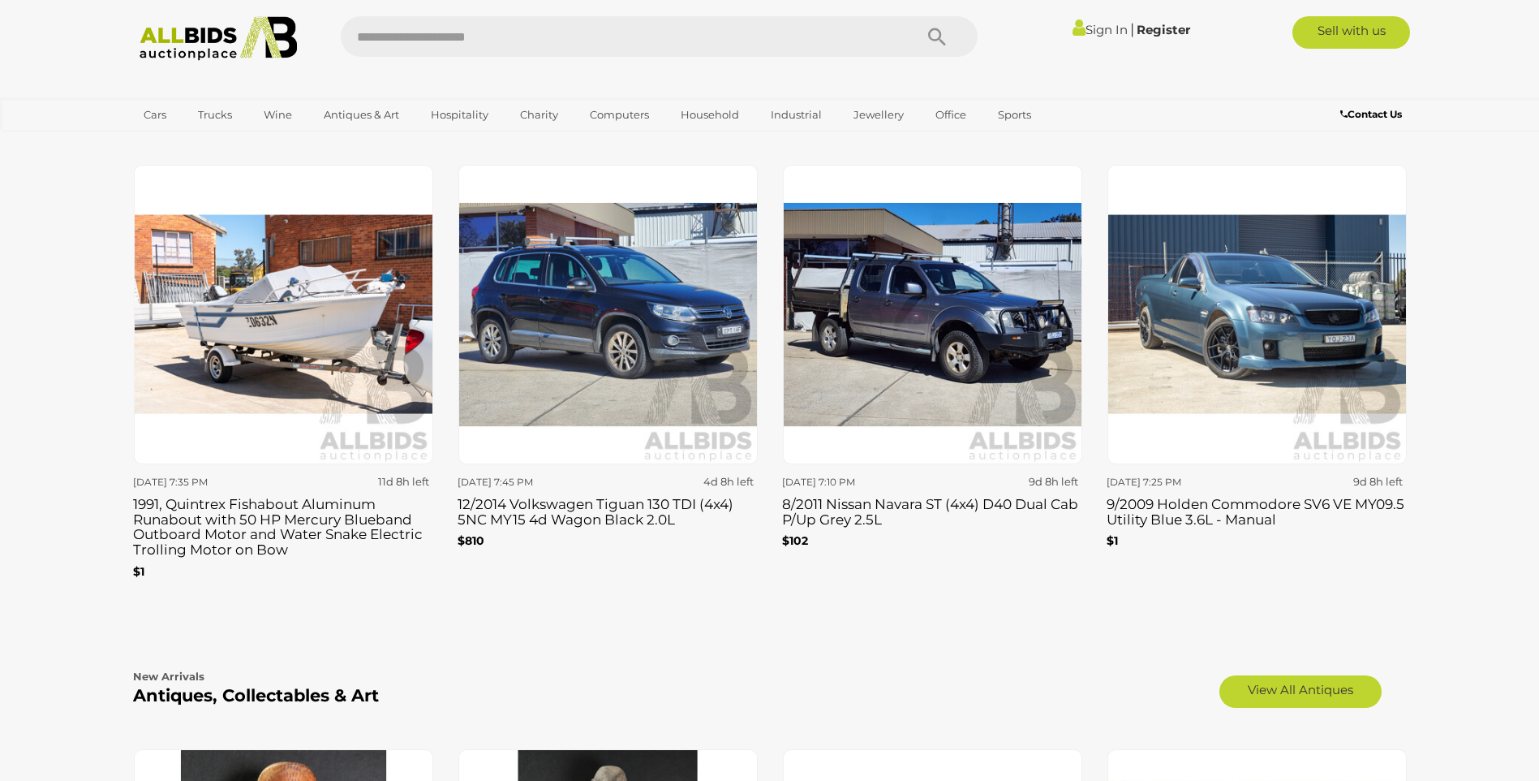
click at [303, 355] on img at bounding box center [283, 314] width 299 height 299
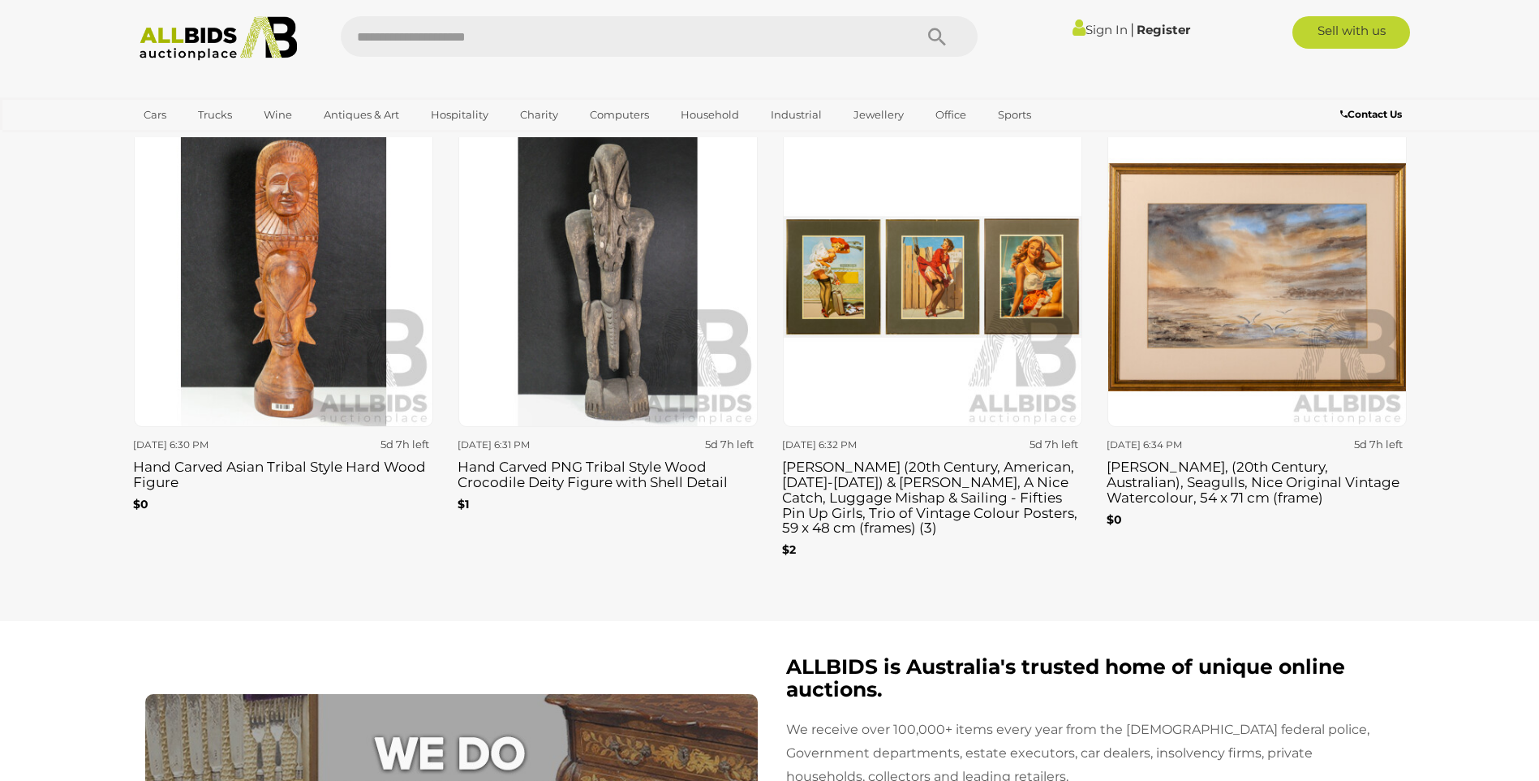
scroll to position [2558, 0]
